Goal: Transaction & Acquisition: Book appointment/travel/reservation

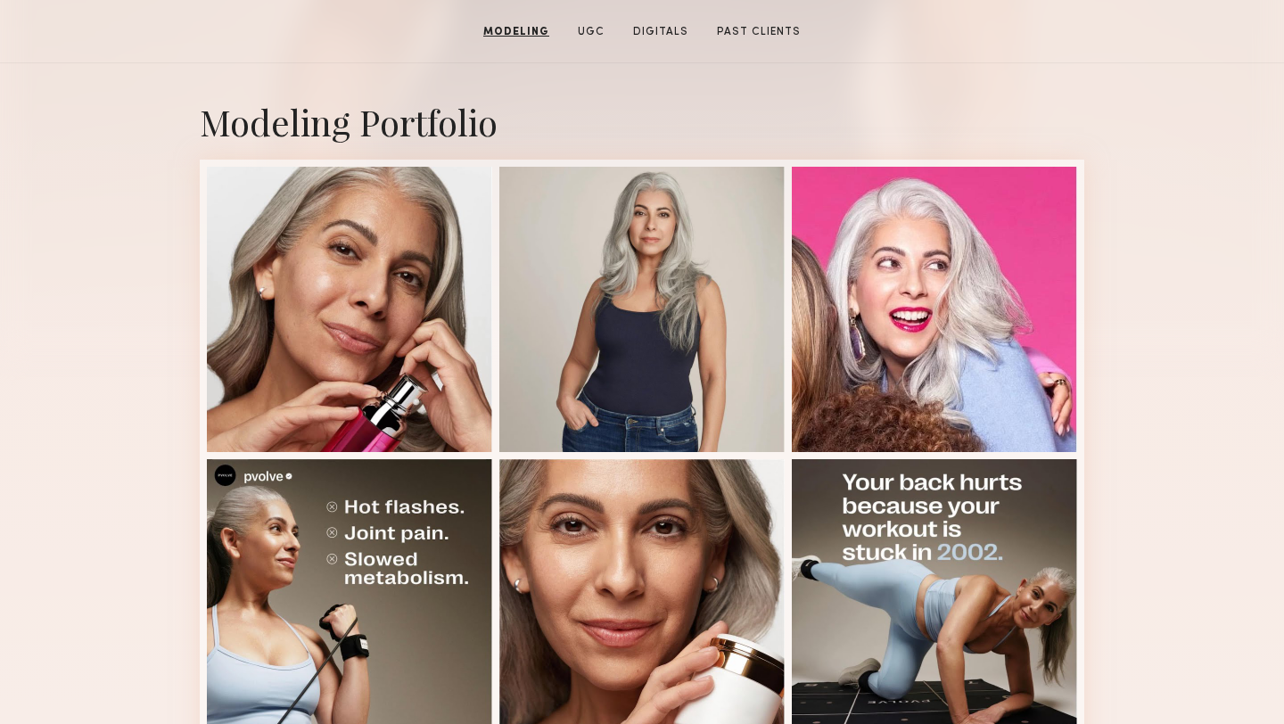
scroll to position [271, 0]
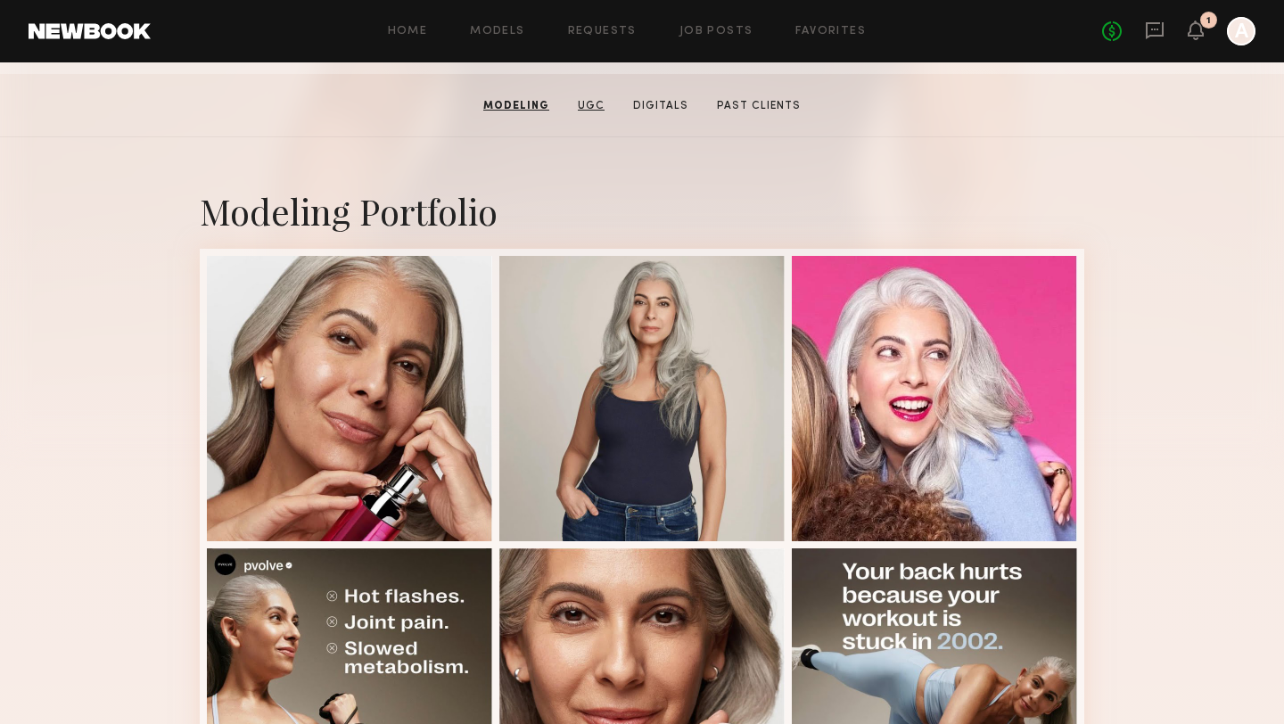
click at [591, 109] on link "UGC" at bounding box center [591, 106] width 41 height 16
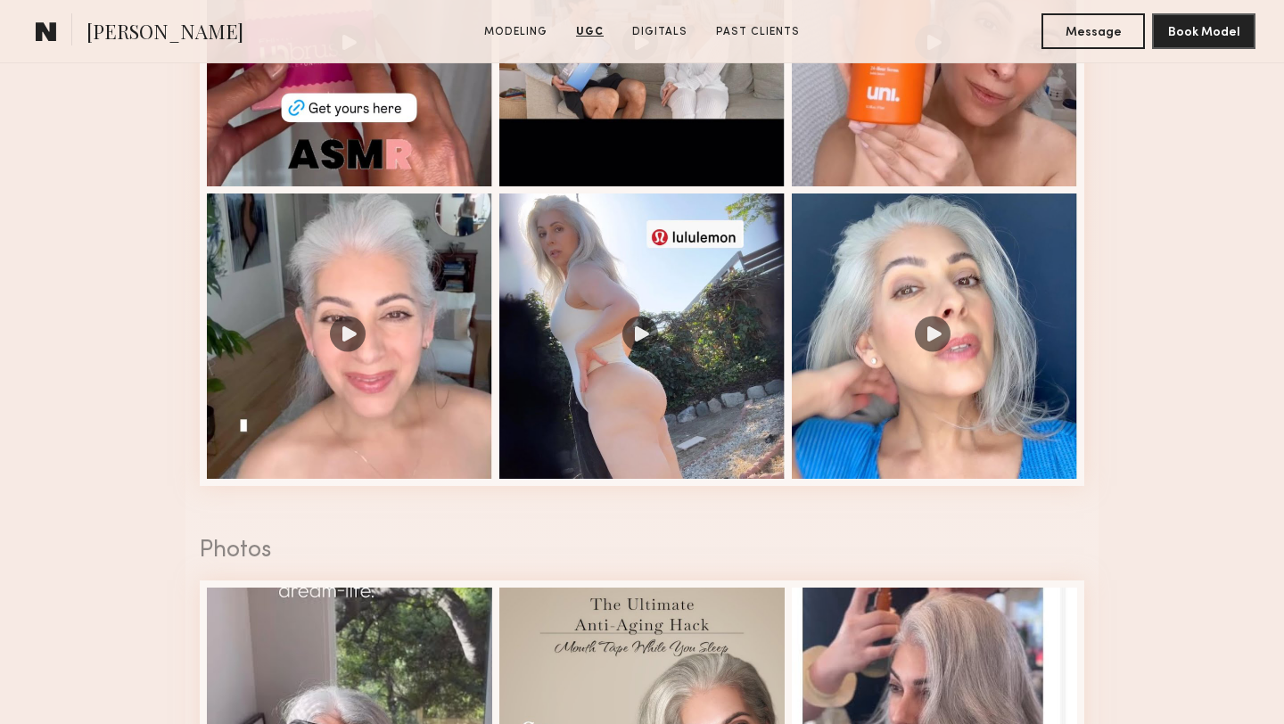
scroll to position [2045, 0]
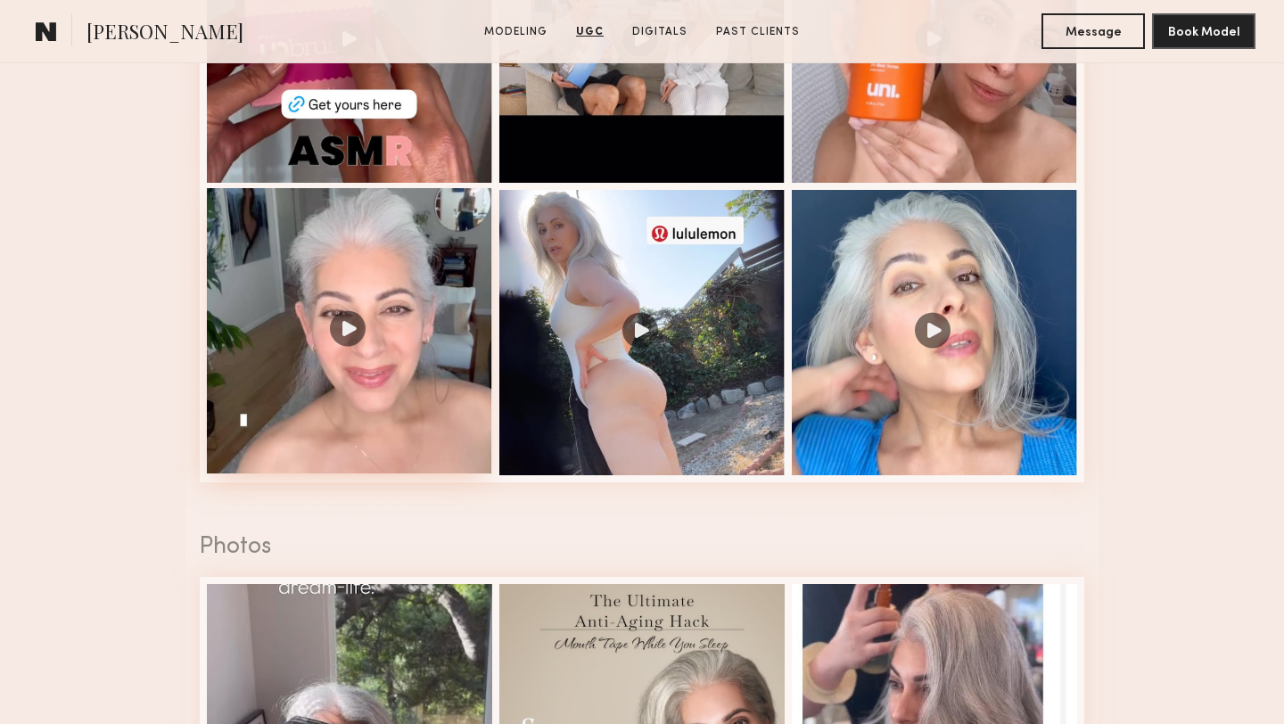
click at [342, 331] on div at bounding box center [349, 330] width 285 height 285
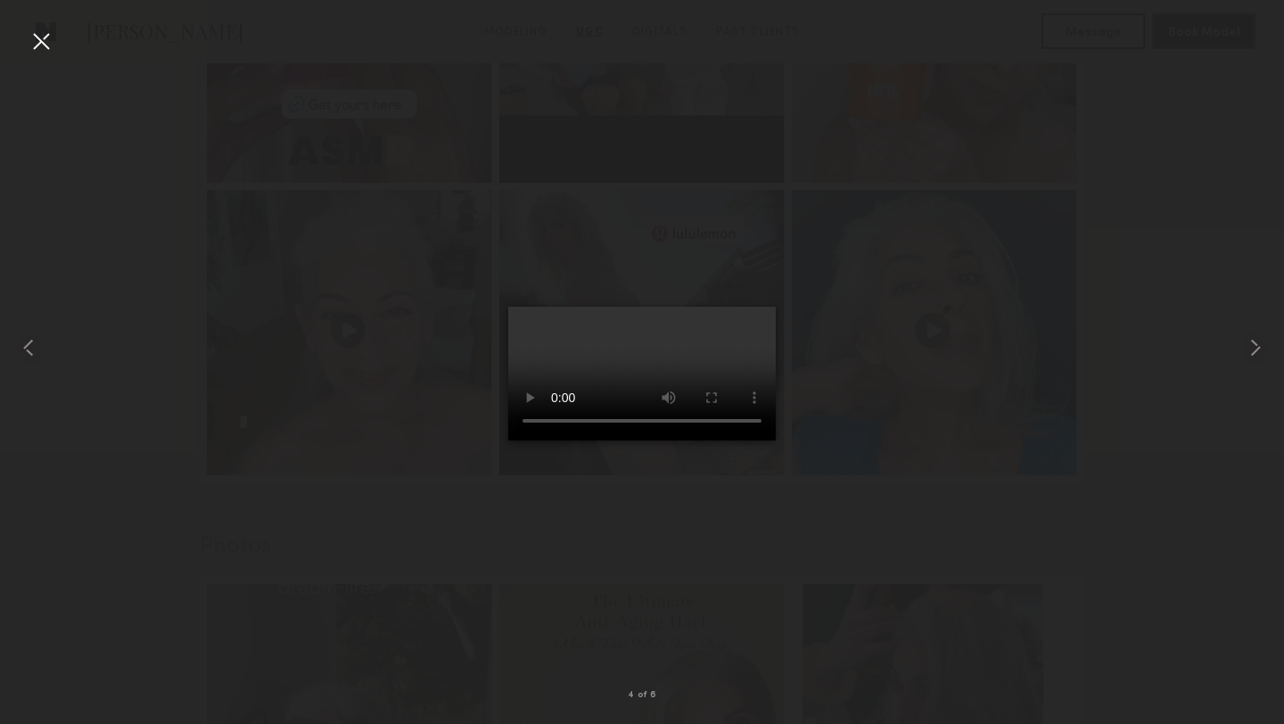
click at [49, 37] on div at bounding box center [41, 41] width 29 height 29
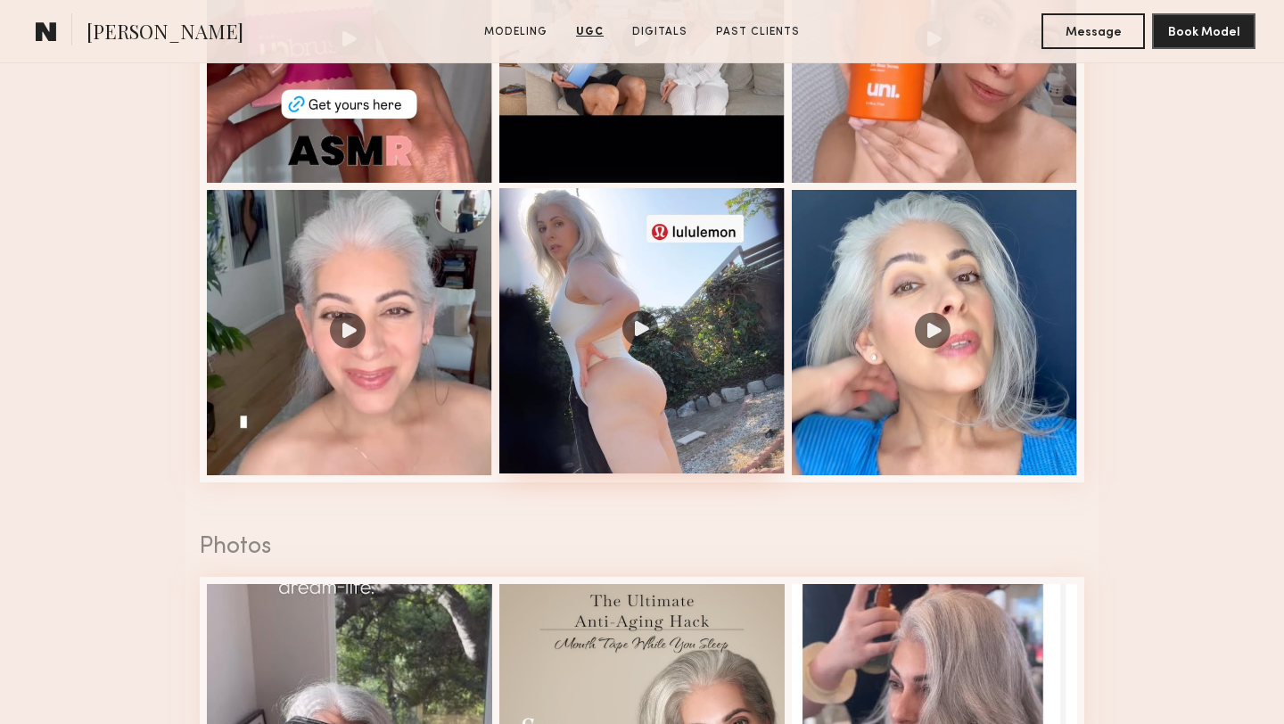
click at [653, 257] on div at bounding box center [641, 330] width 285 height 285
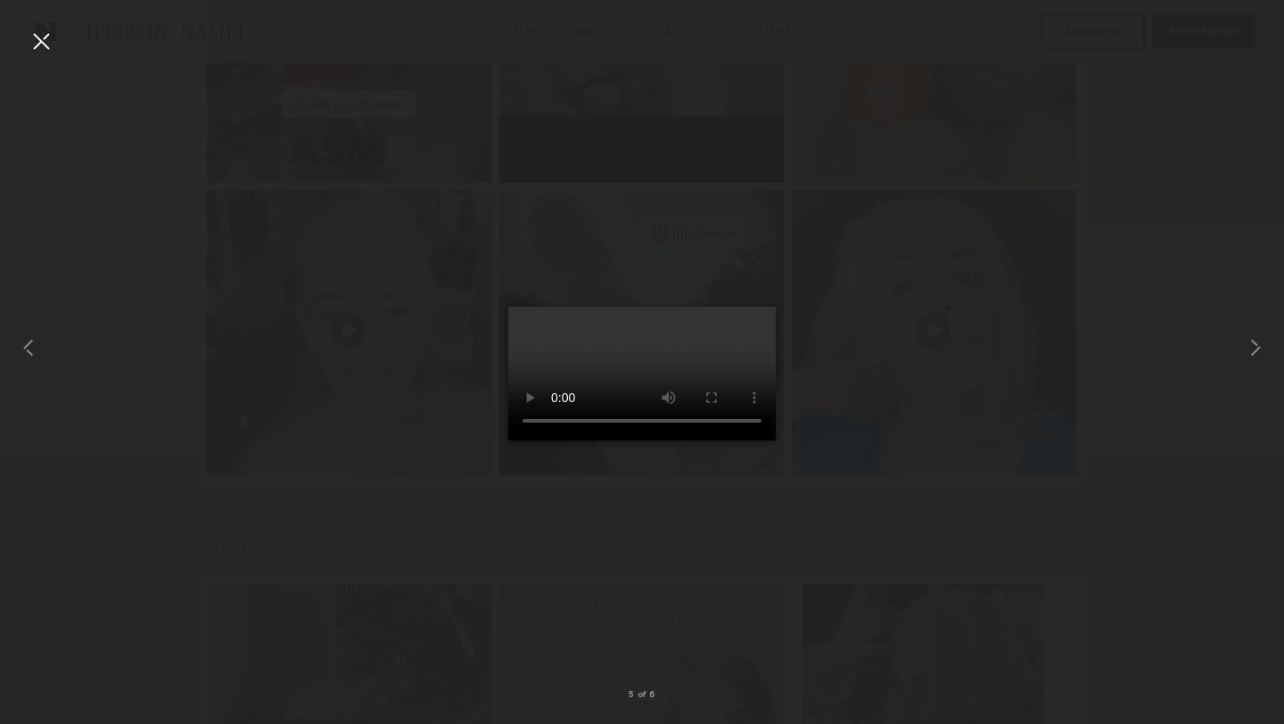
click at [39, 40] on div at bounding box center [41, 41] width 29 height 29
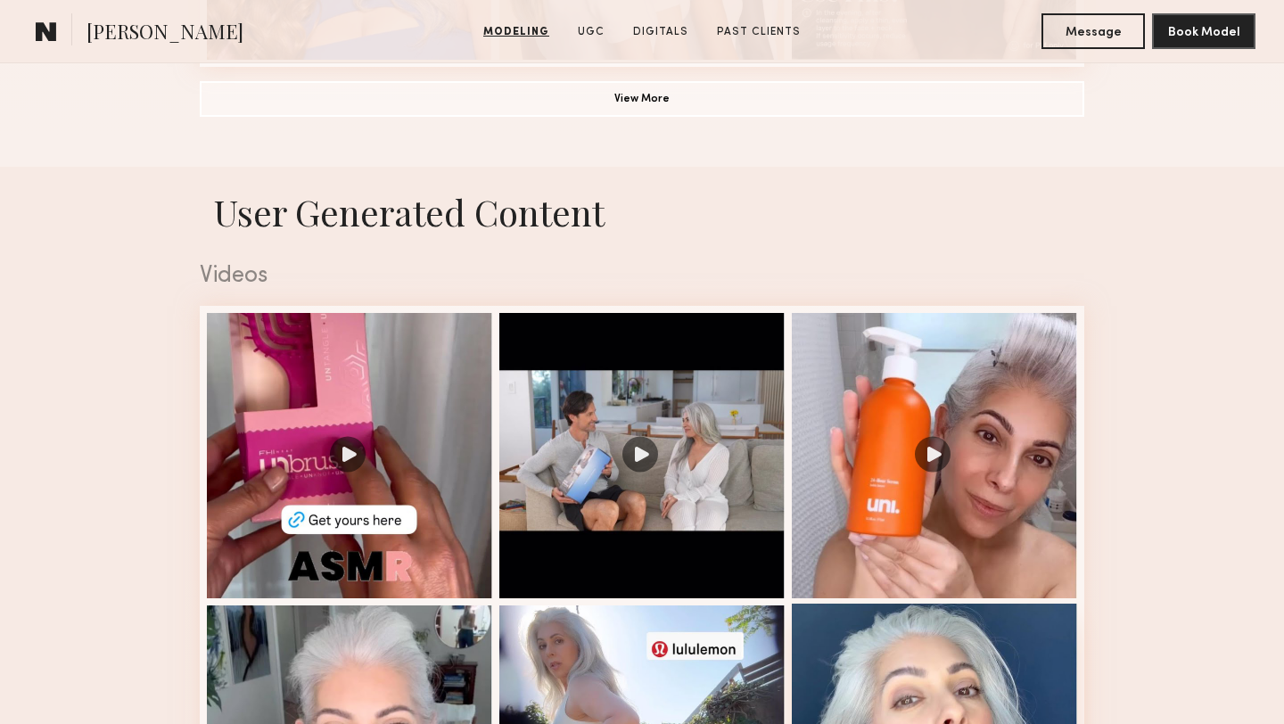
scroll to position [1665, 0]
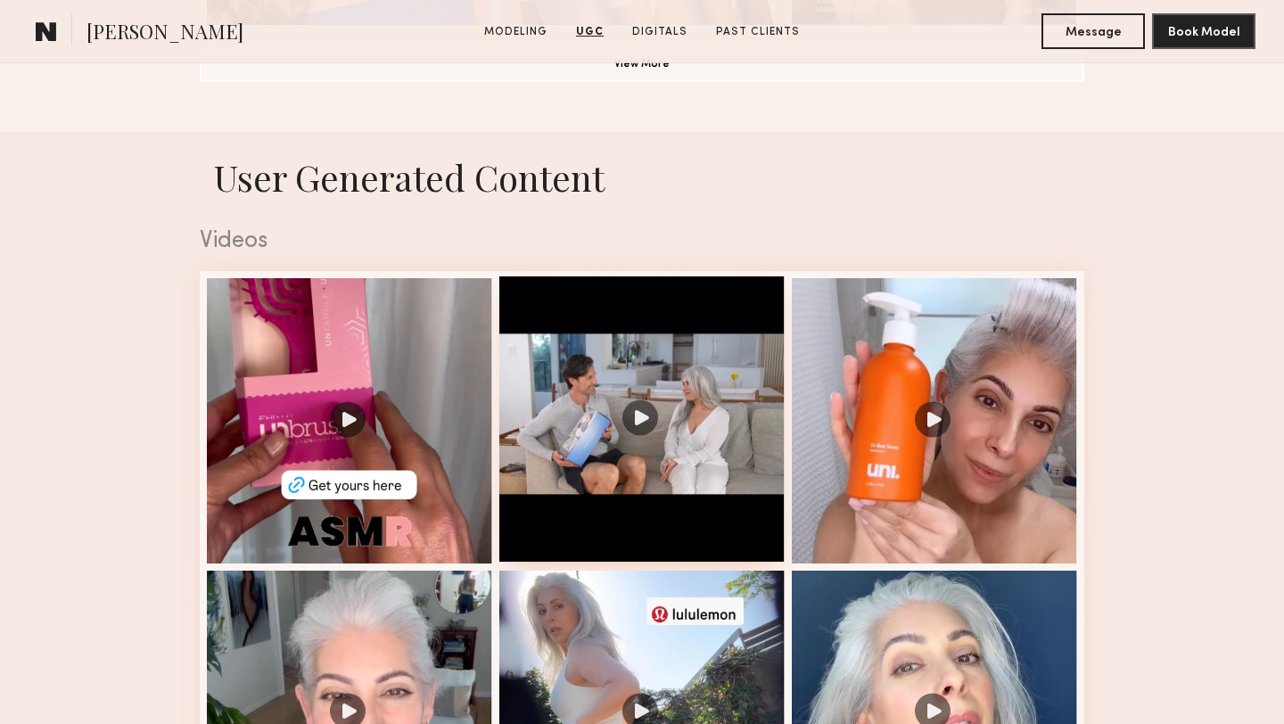
click at [678, 429] on div at bounding box center [641, 418] width 285 height 285
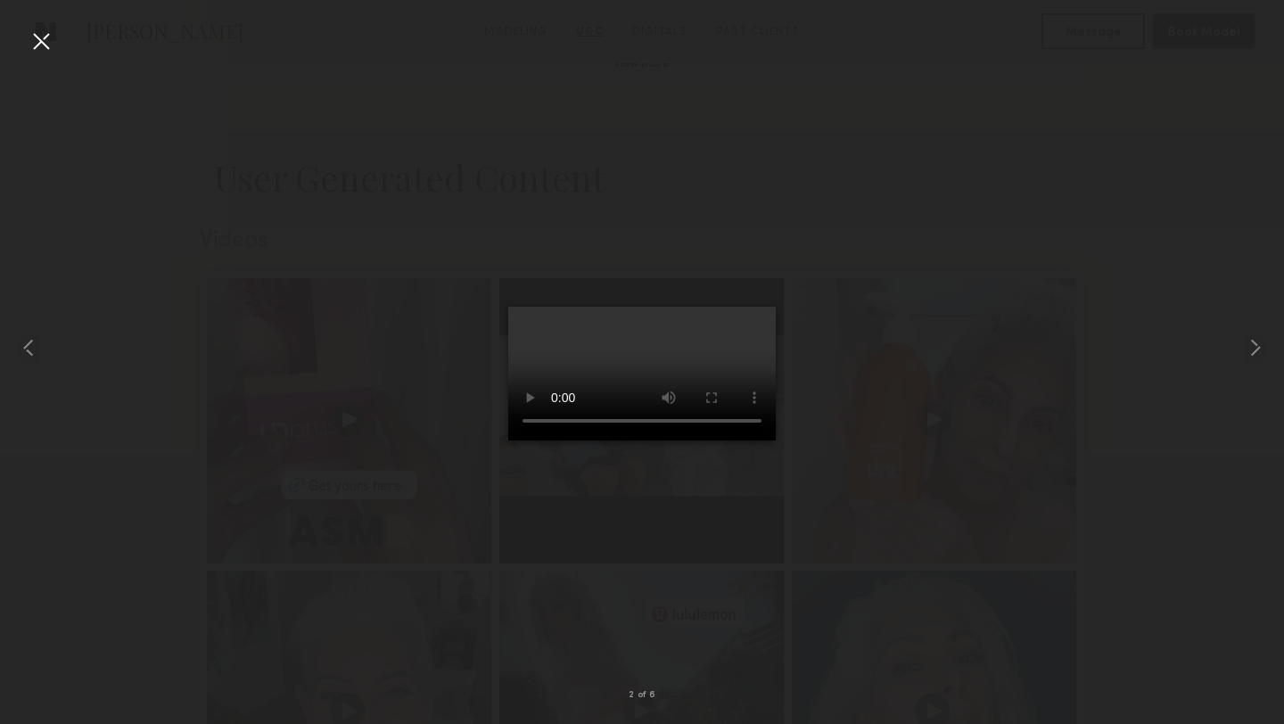
click at [47, 34] on div at bounding box center [41, 41] width 29 height 29
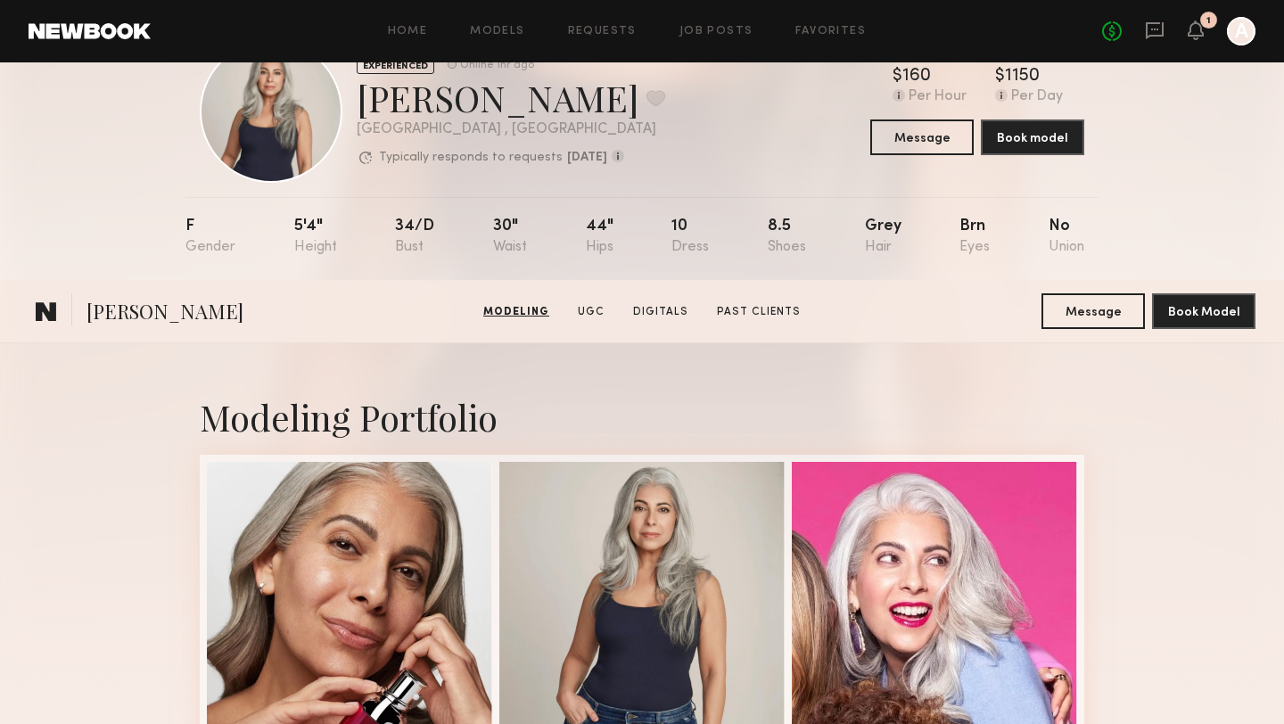
scroll to position [0, 0]
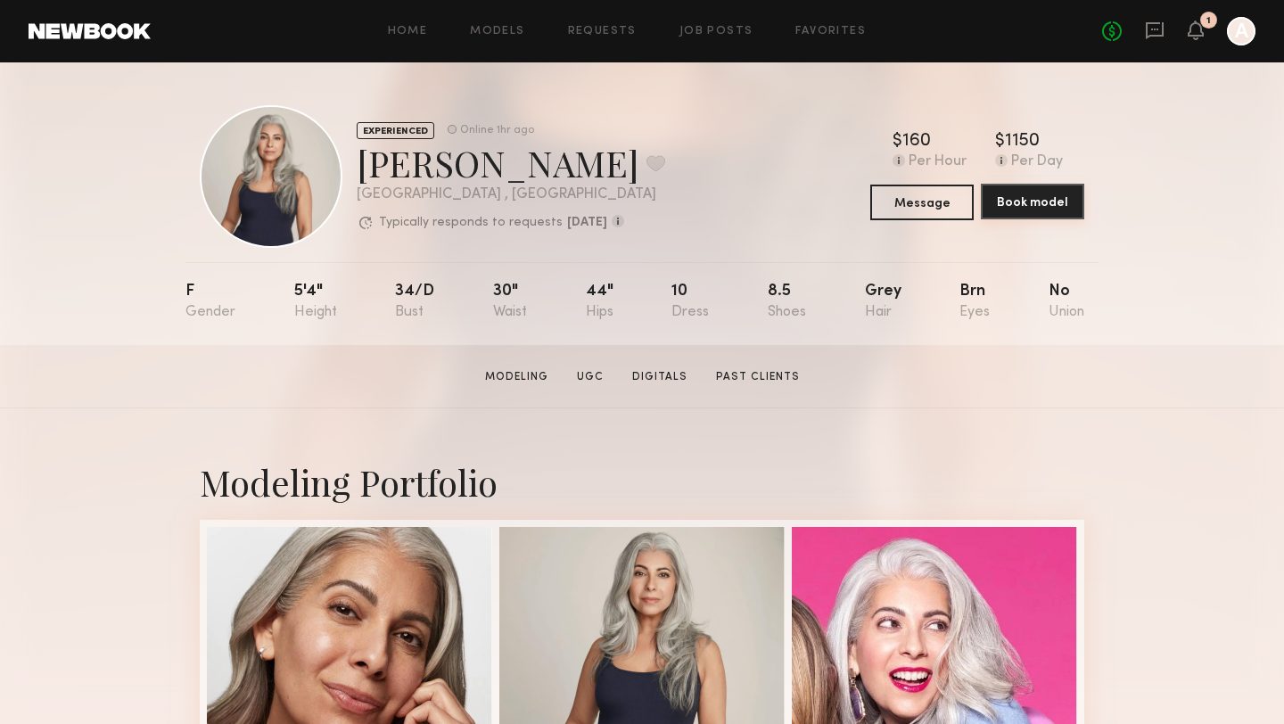
click at [1037, 211] on button "Book model" at bounding box center [1032, 202] width 103 height 36
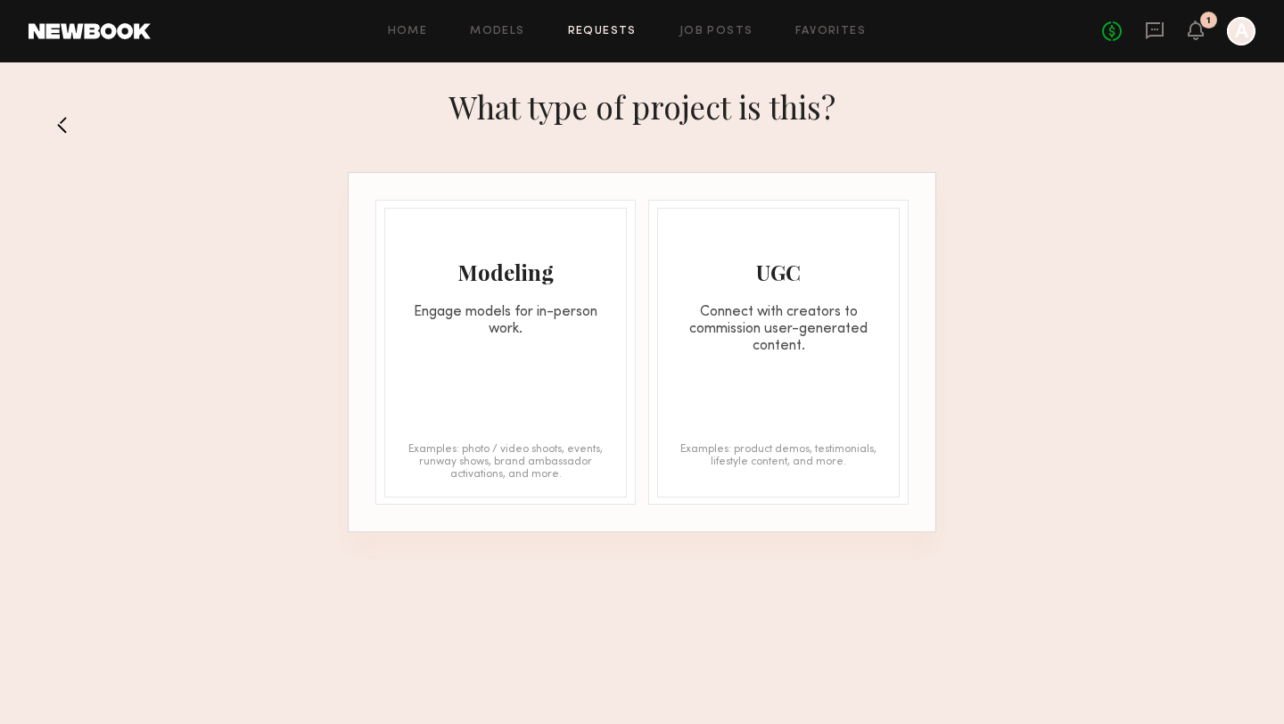
click at [577, 360] on div "Modeling Engage models for in-person work. Examples: photo / video shoots, even…" at bounding box center [505, 353] width 243 height 290
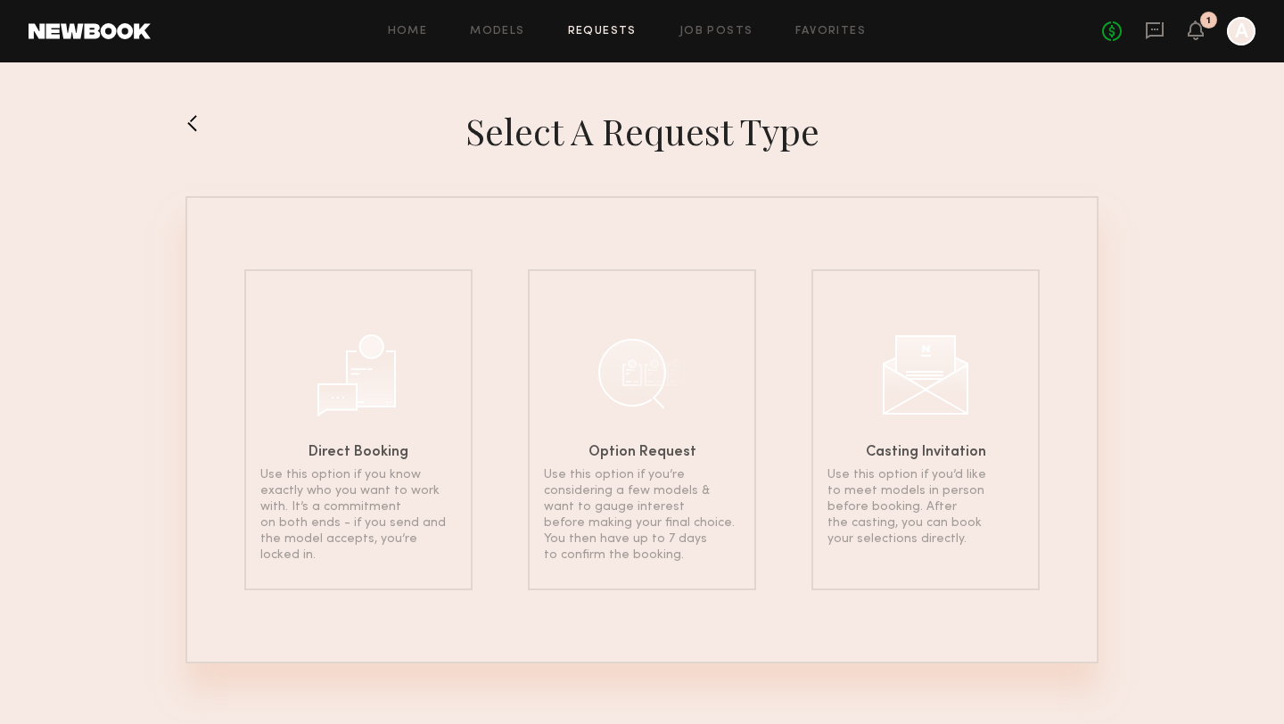
click at [188, 109] on button at bounding box center [199, 123] width 29 height 29
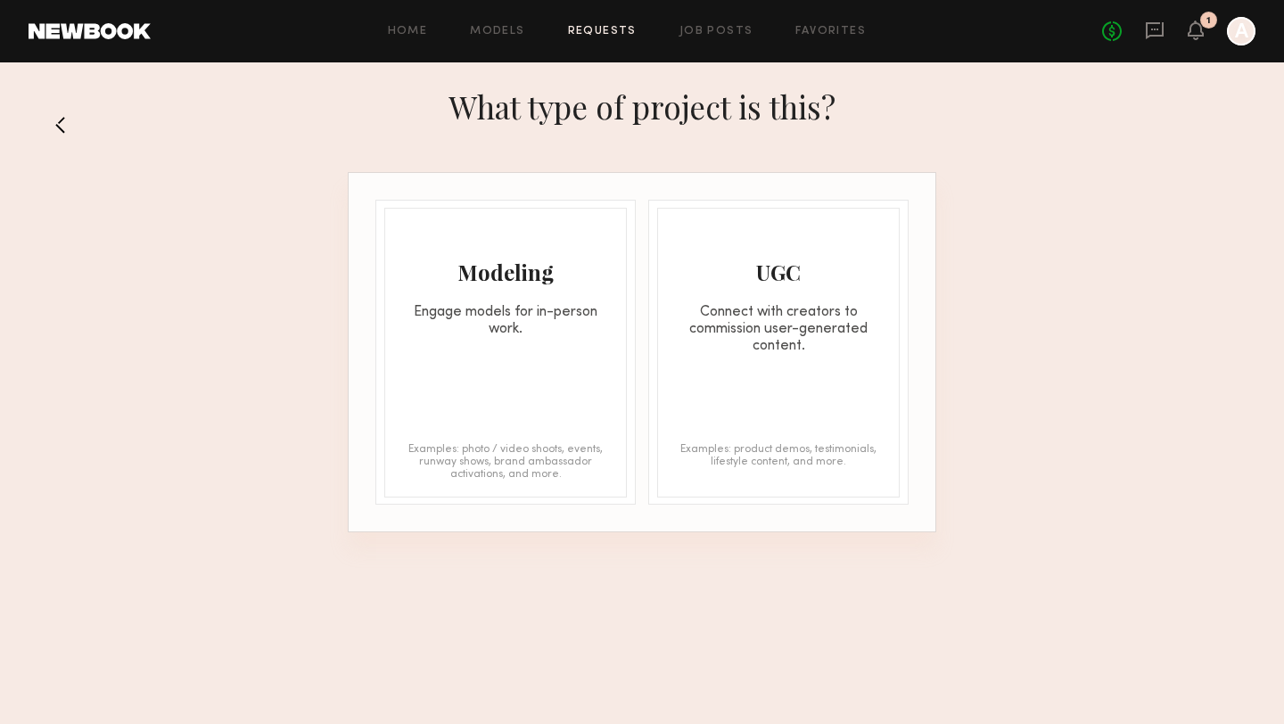
click at [58, 127] on button at bounding box center [67, 125] width 29 height 29
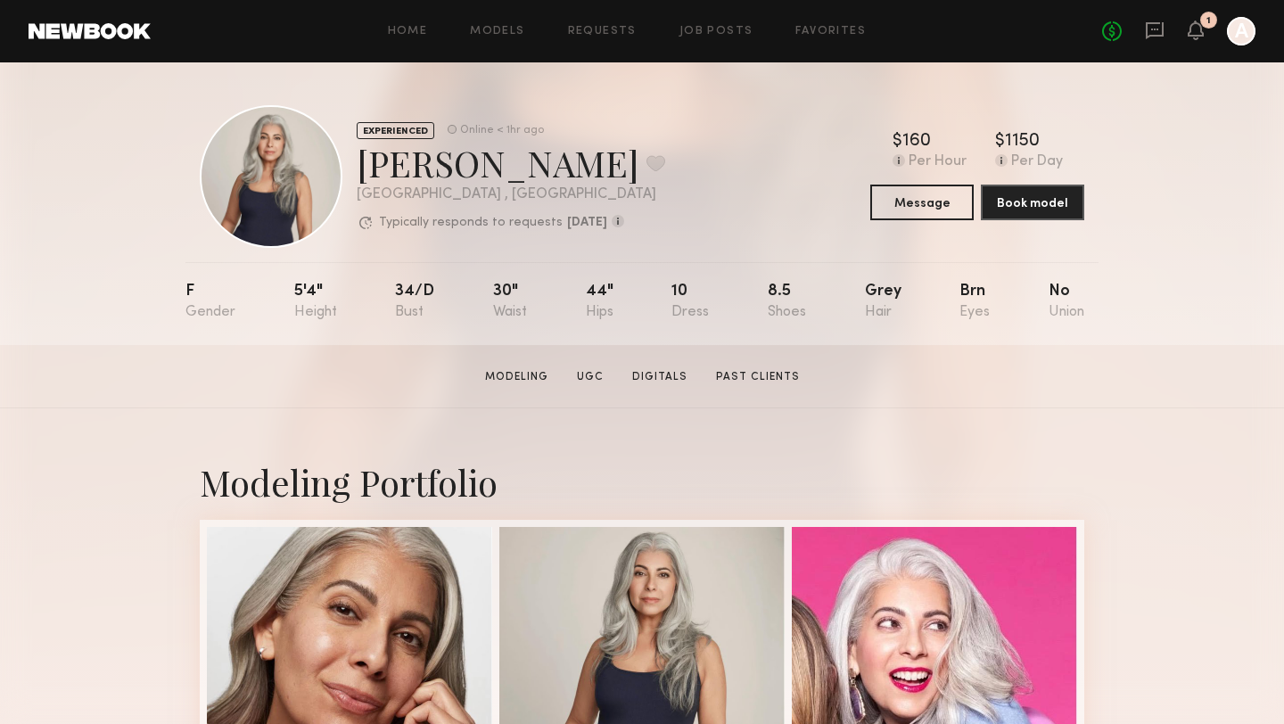
click at [1186, 40] on div "No fees up to $5,000 1 A" at bounding box center [1178, 31] width 153 height 29
click at [1197, 29] on icon at bounding box center [1195, 29] width 14 height 12
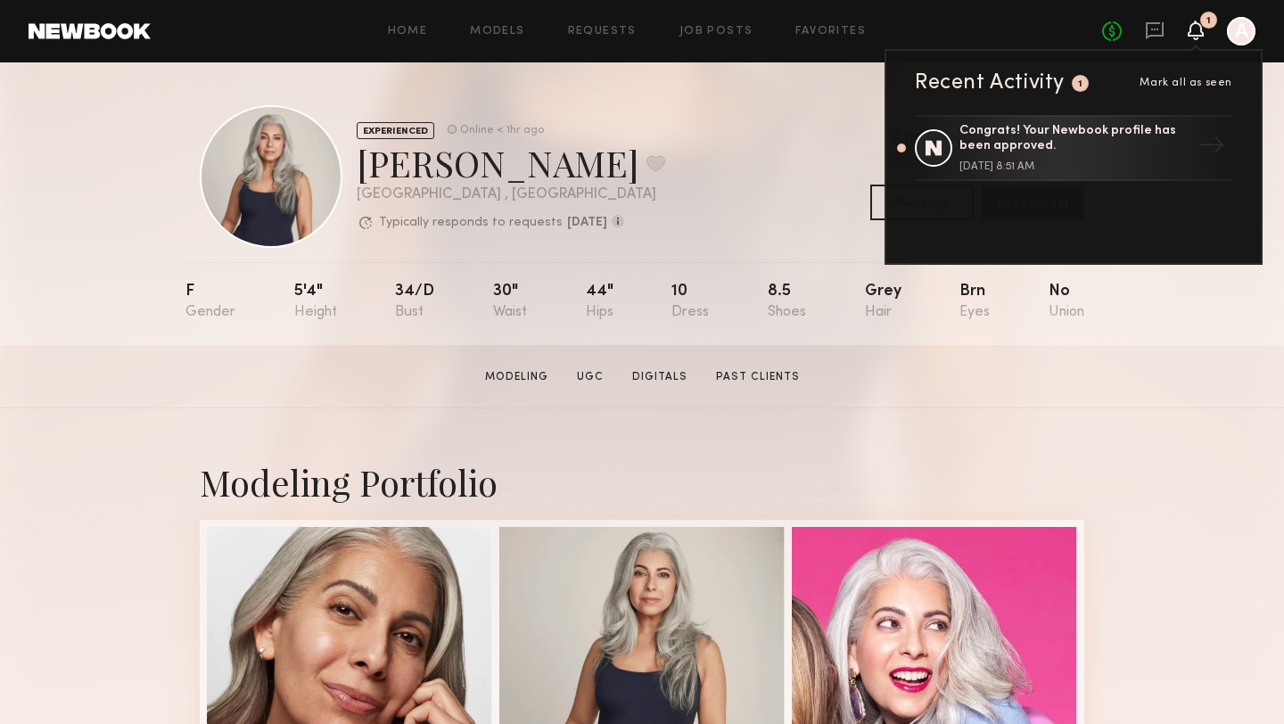
click at [1197, 29] on icon at bounding box center [1195, 29] width 14 height 12
click at [754, 159] on div "EXPERIENCED Online < 1hr ago [PERSON_NAME] Favorite [GEOGRAPHIC_DATA] , [GEOGRA…" at bounding box center [642, 176] width 884 height 143
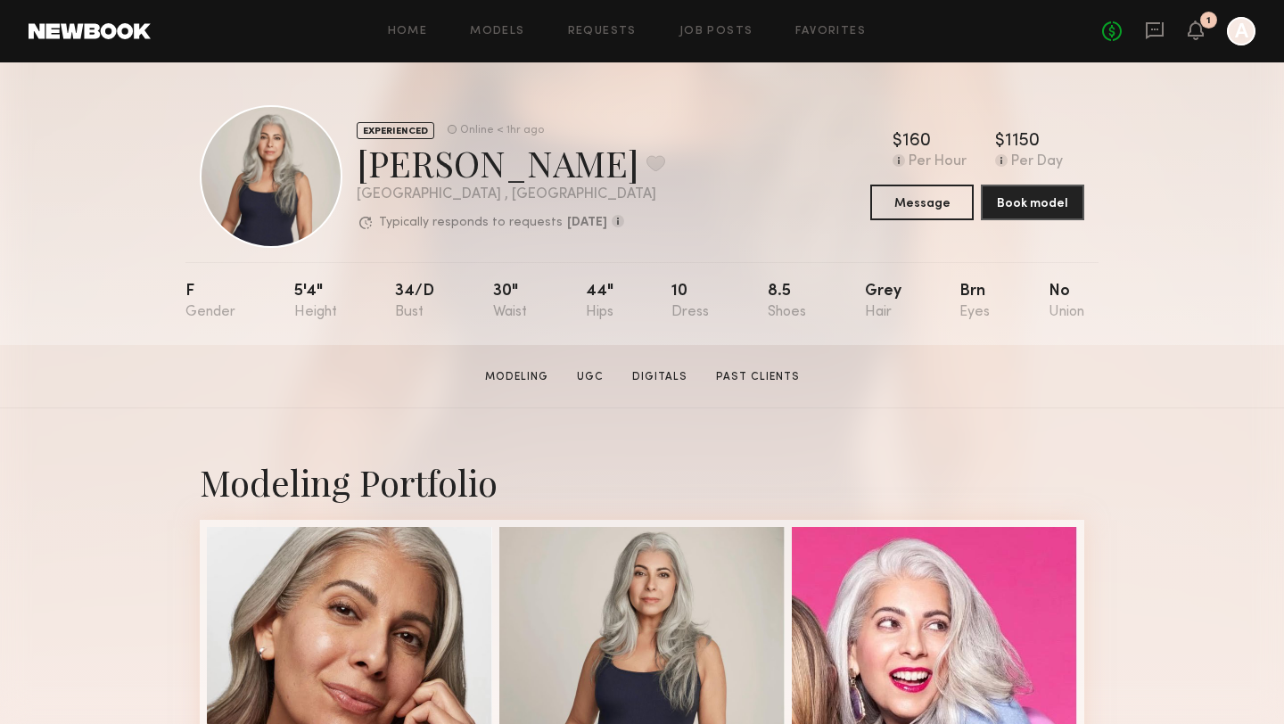
click at [1238, 28] on div at bounding box center [1241, 31] width 29 height 29
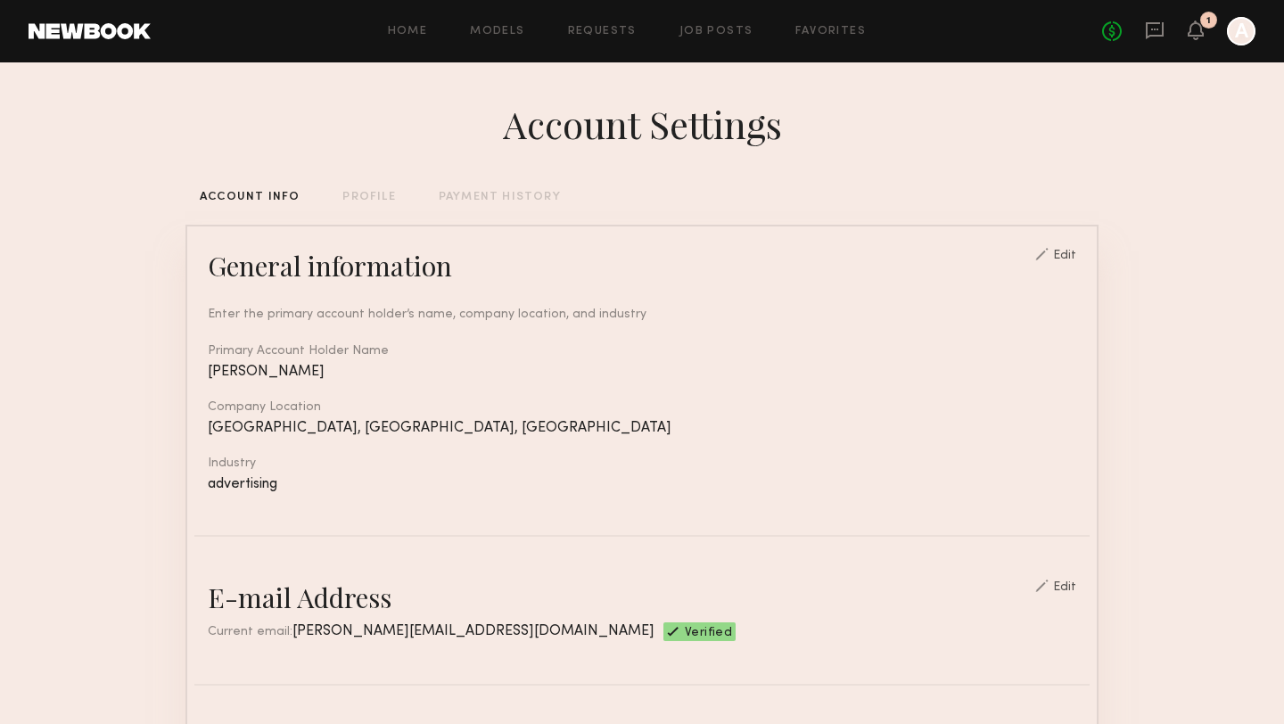
click at [335, 194] on div "ACCOUNT INFO PROFILE PAYMENT HISTORY" at bounding box center [641, 198] width 913 height 12
click at [358, 194] on div "PROFILE" at bounding box center [368, 198] width 53 height 12
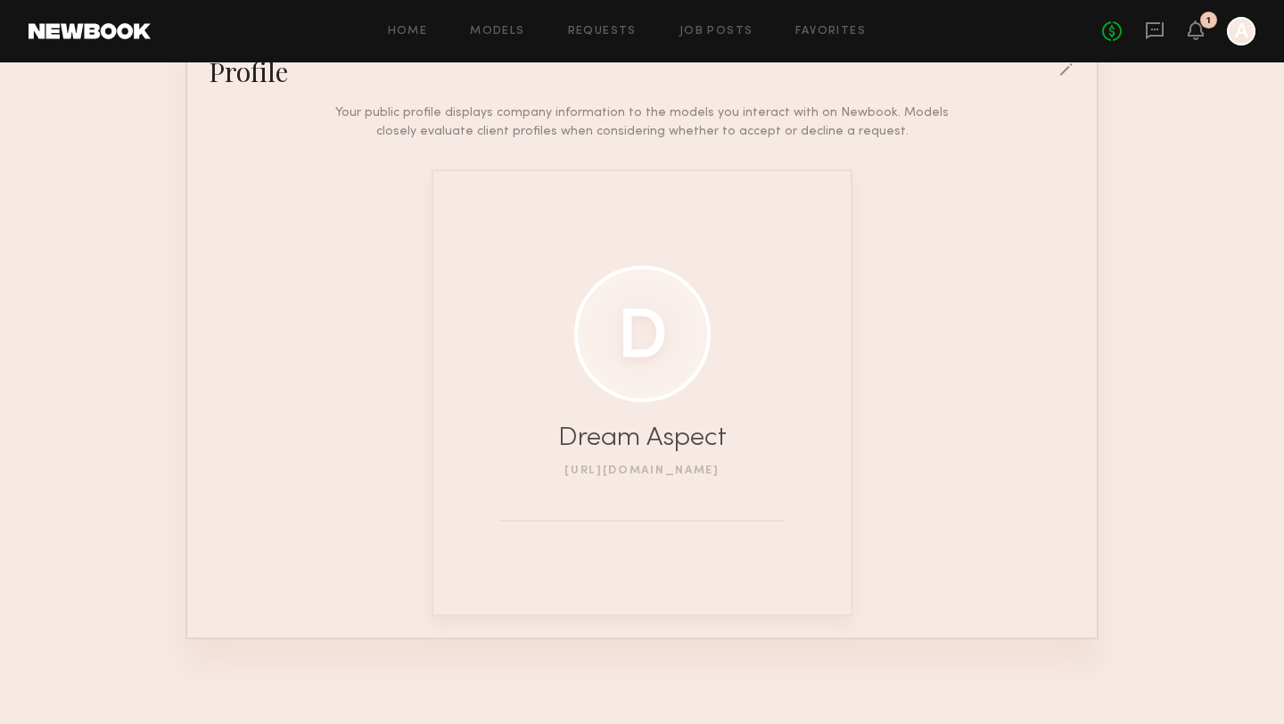
scroll to position [145, 0]
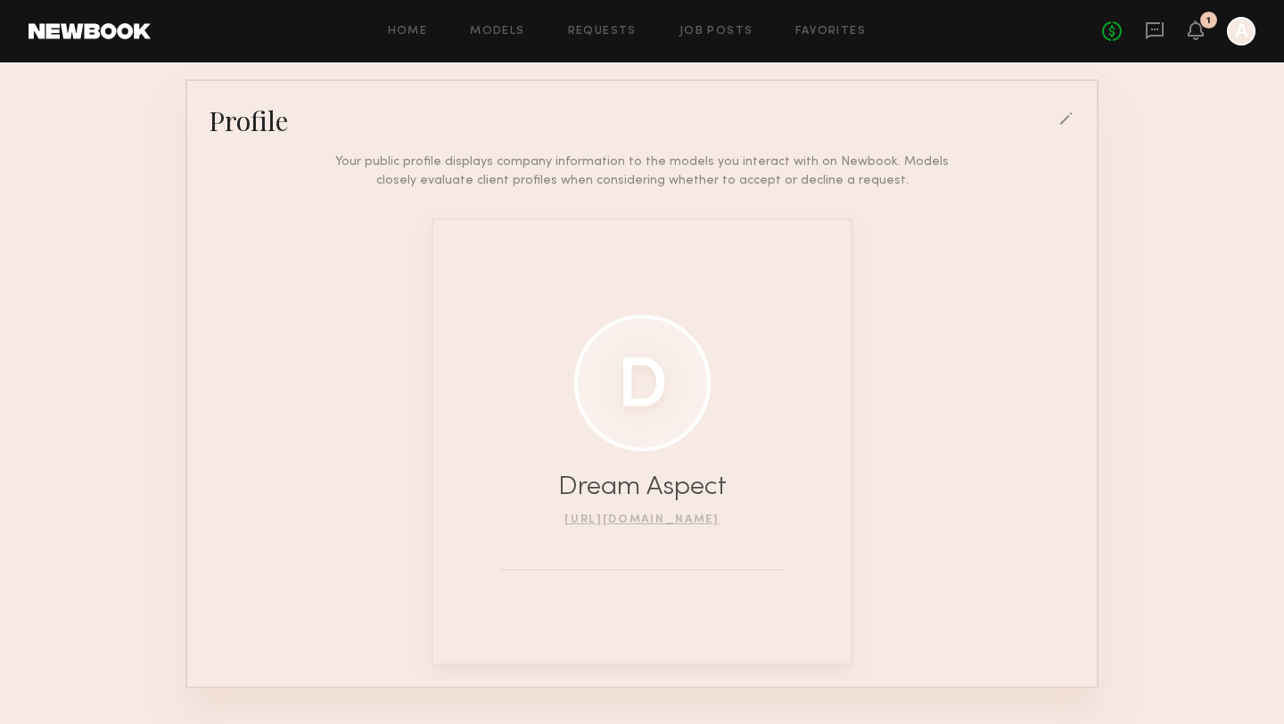
click at [661, 388] on div at bounding box center [642, 383] width 136 height 136
click at [1065, 123] on div at bounding box center [1067, 120] width 16 height 16
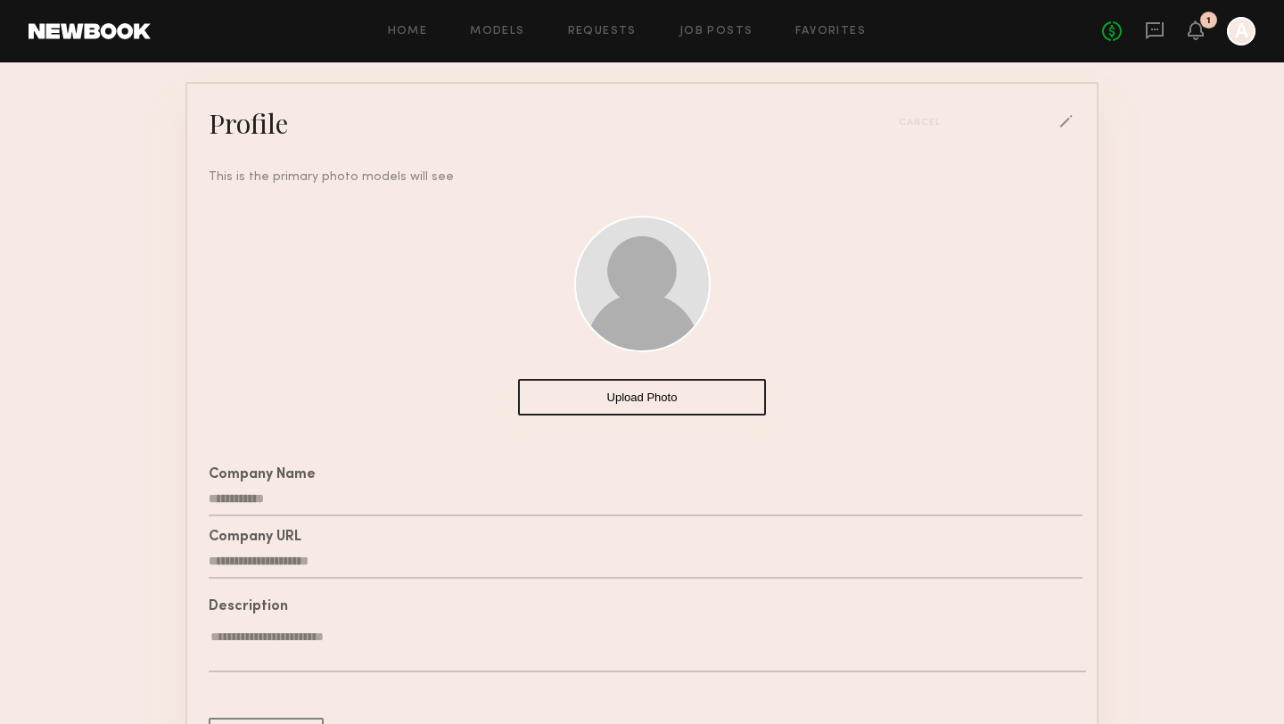
scroll to position [144, 0]
